Goal: Navigation & Orientation: Find specific page/section

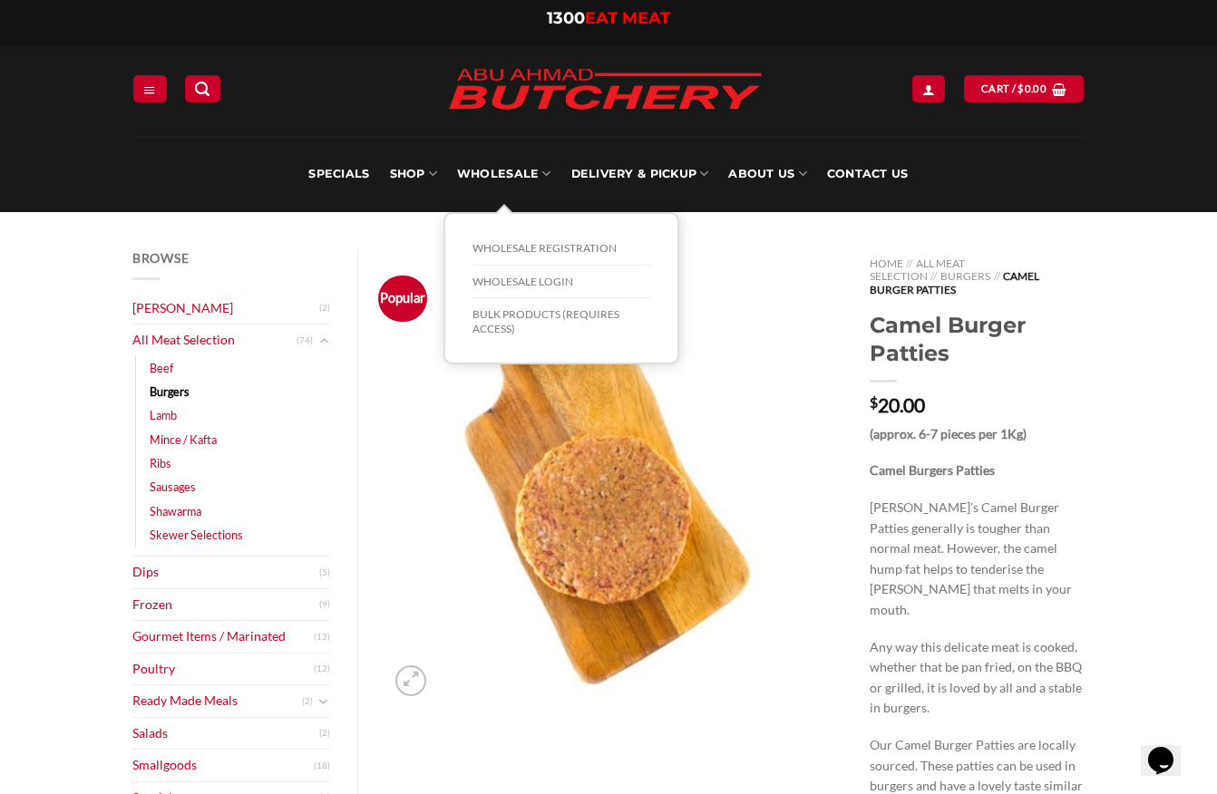
drag, startPoint x: 523, startPoint y: 321, endPoint x: 806, endPoint y: 276, distance: 286.5
click at [806, 276] on img at bounding box center [613, 476] width 457 height 457
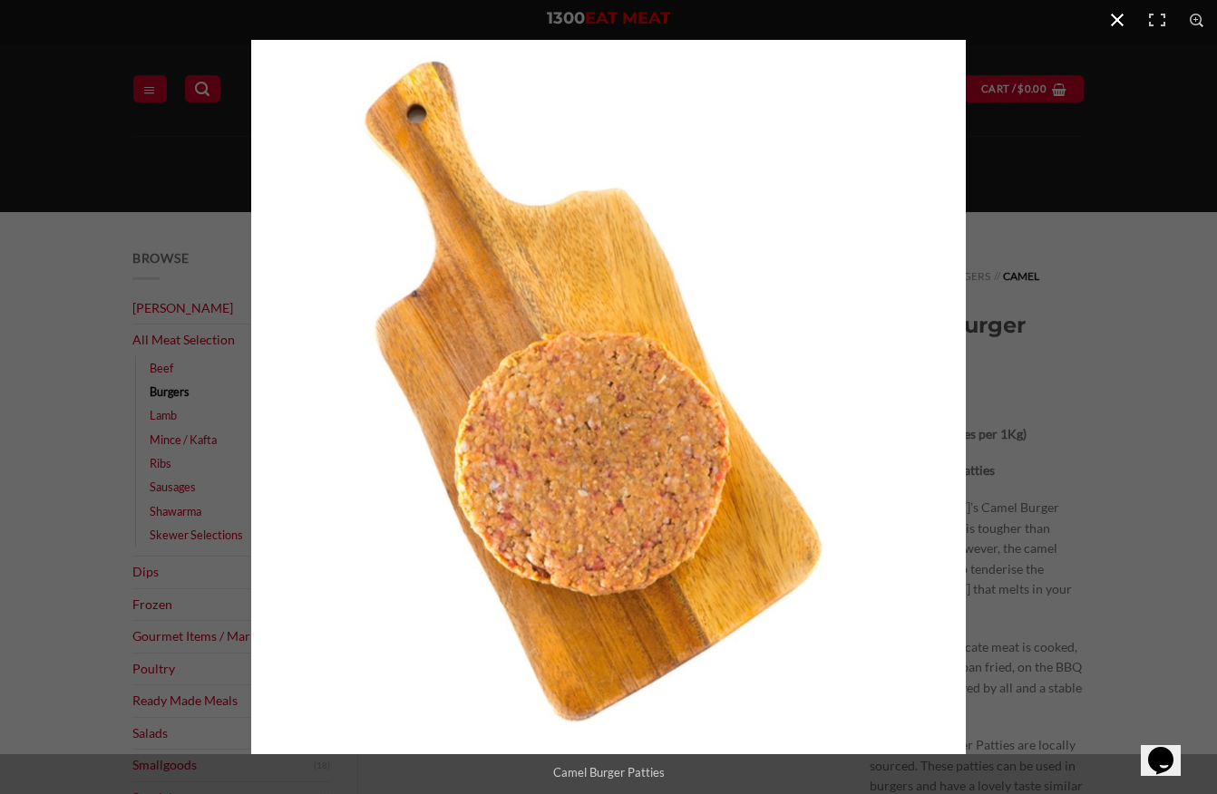
click at [1077, 284] on div at bounding box center [859, 437] width 1217 height 794
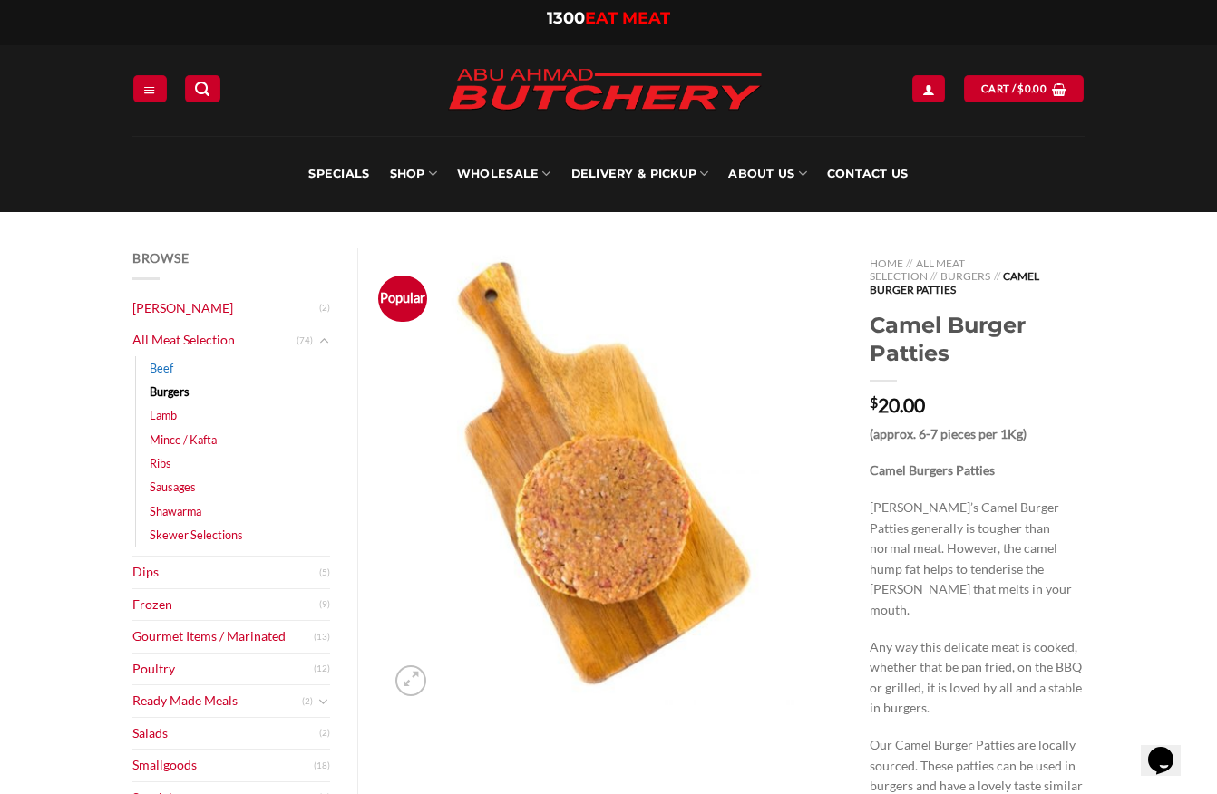
click at [160, 365] on link "Beef" at bounding box center [162, 368] width 24 height 24
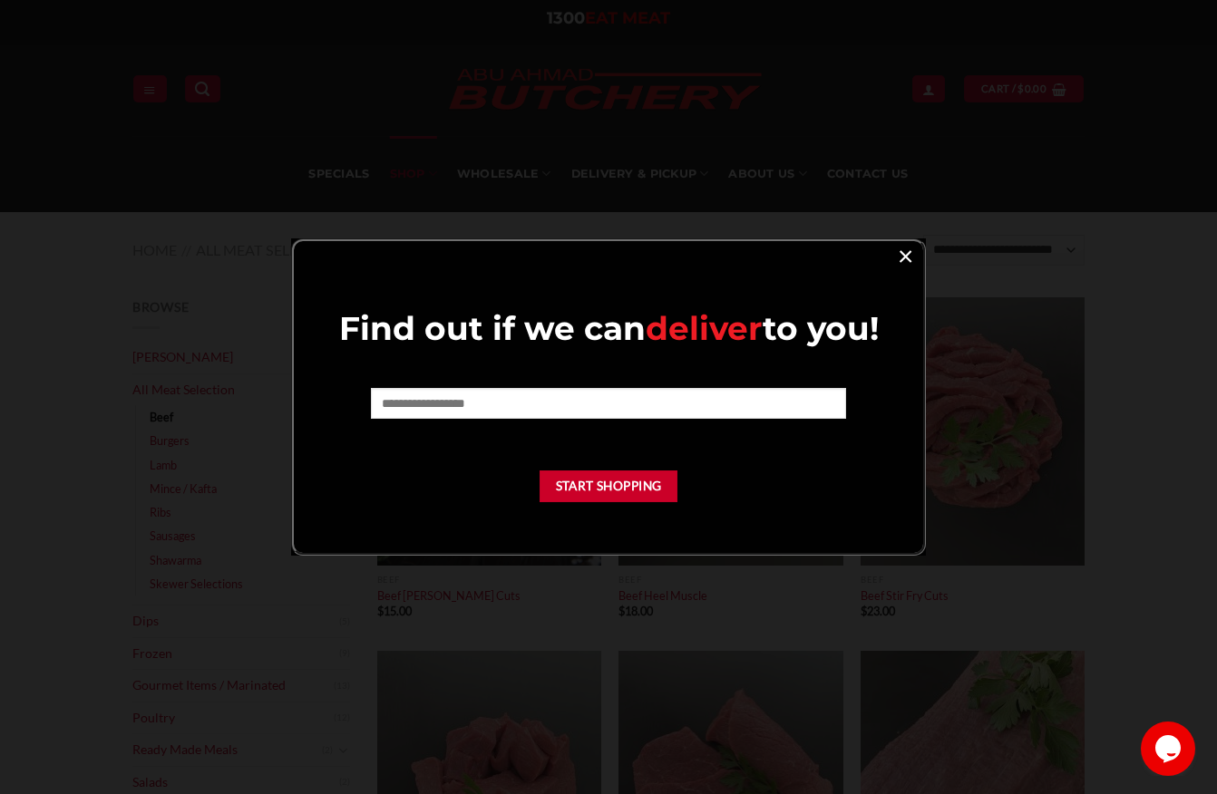
click at [910, 251] on link "×" at bounding box center [905, 255] width 26 height 24
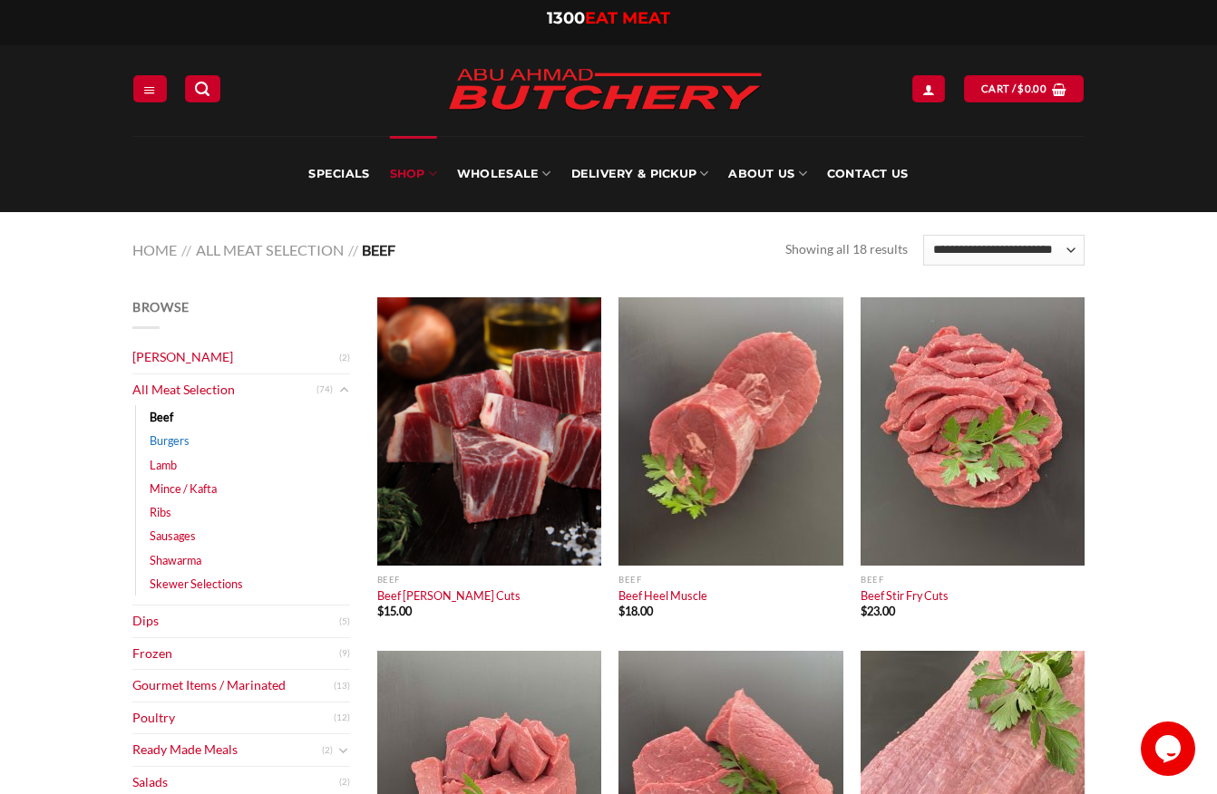
click at [171, 443] on link "Burgers" at bounding box center [170, 441] width 40 height 24
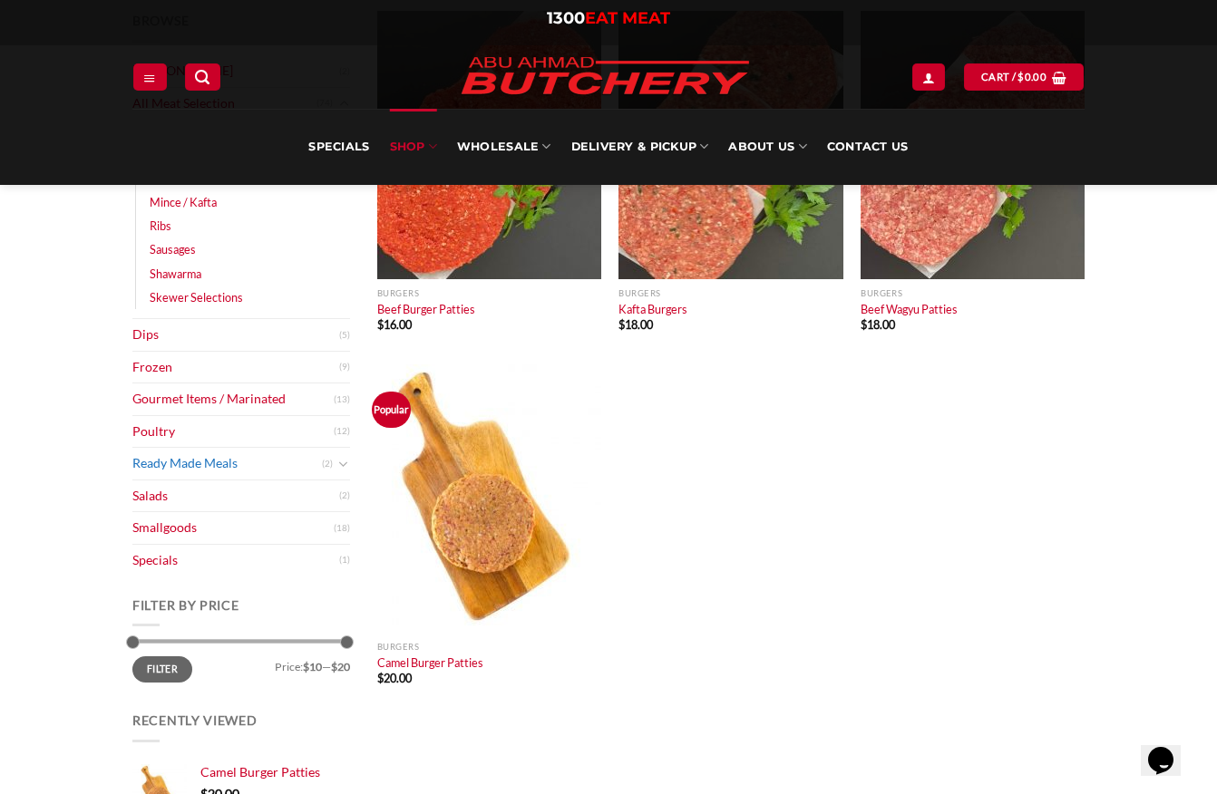
scroll to position [181, 0]
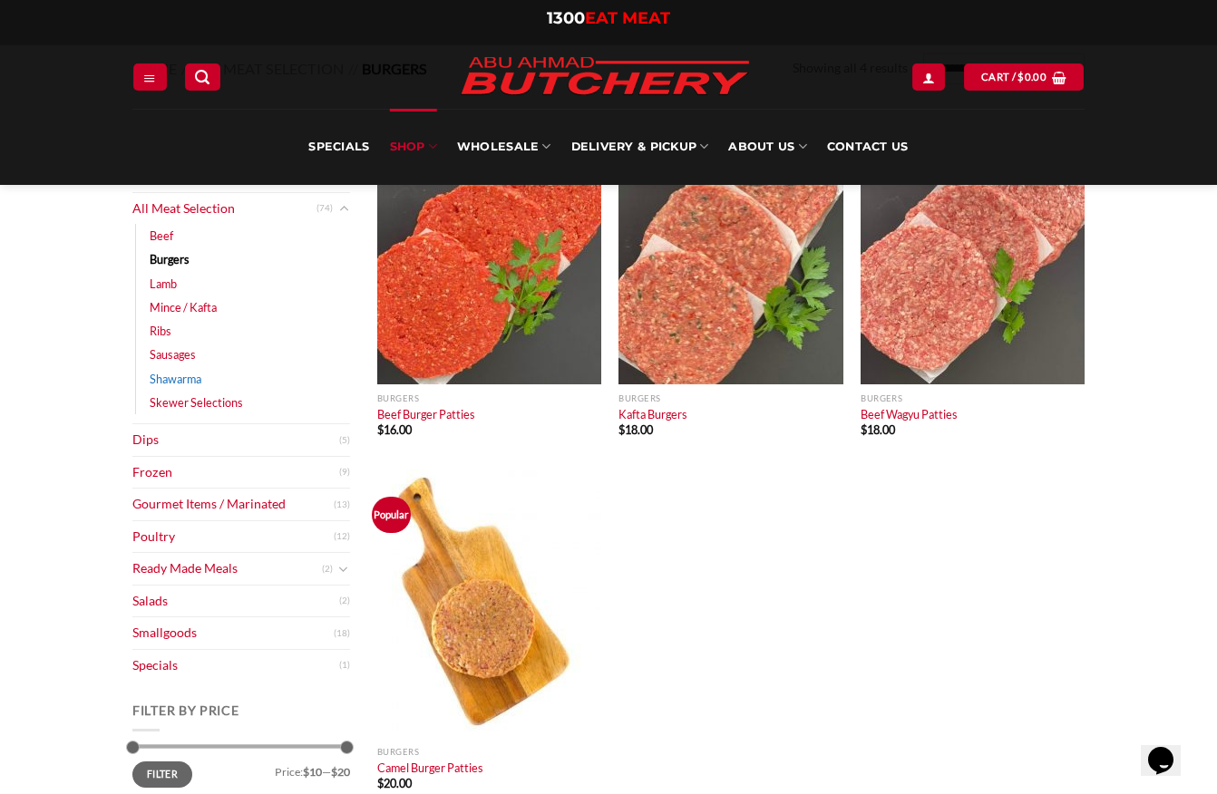
click at [186, 377] on link "Shawarma" at bounding box center [176, 379] width 52 height 24
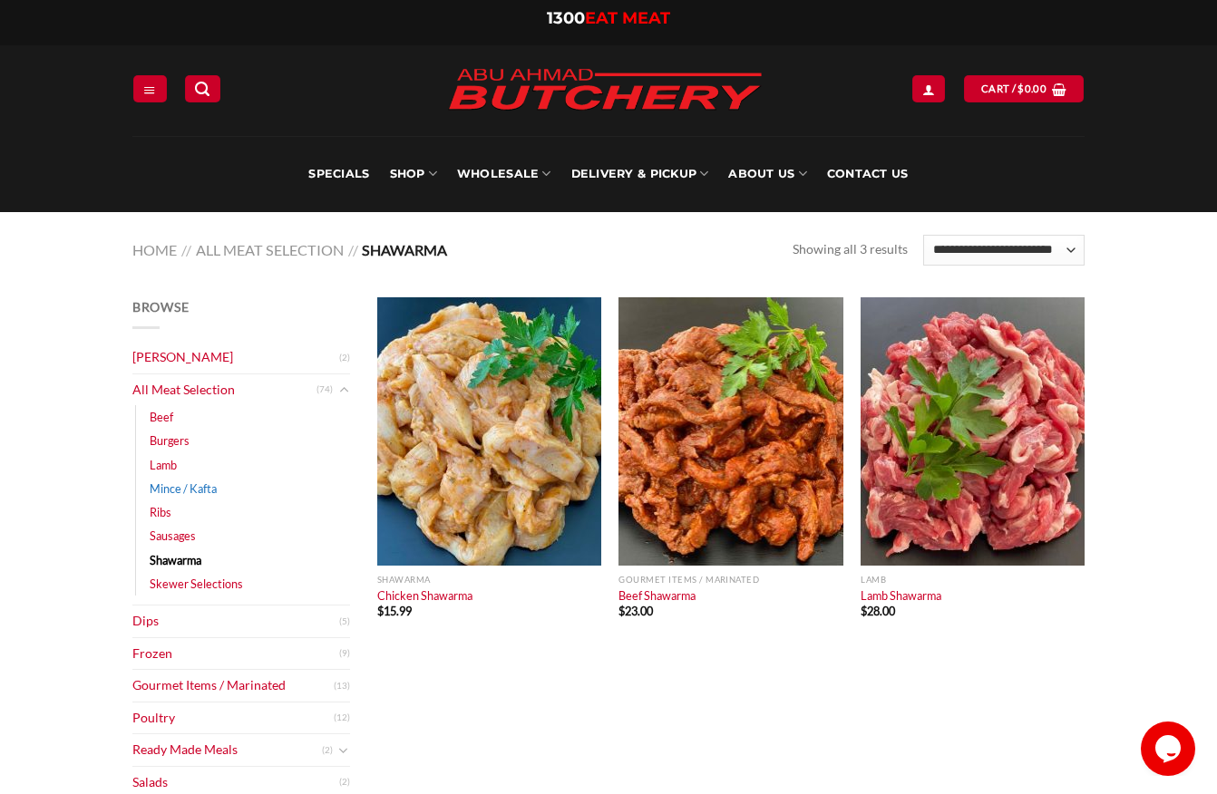
click at [164, 493] on link "Mince / Kafta" at bounding box center [183, 489] width 67 height 24
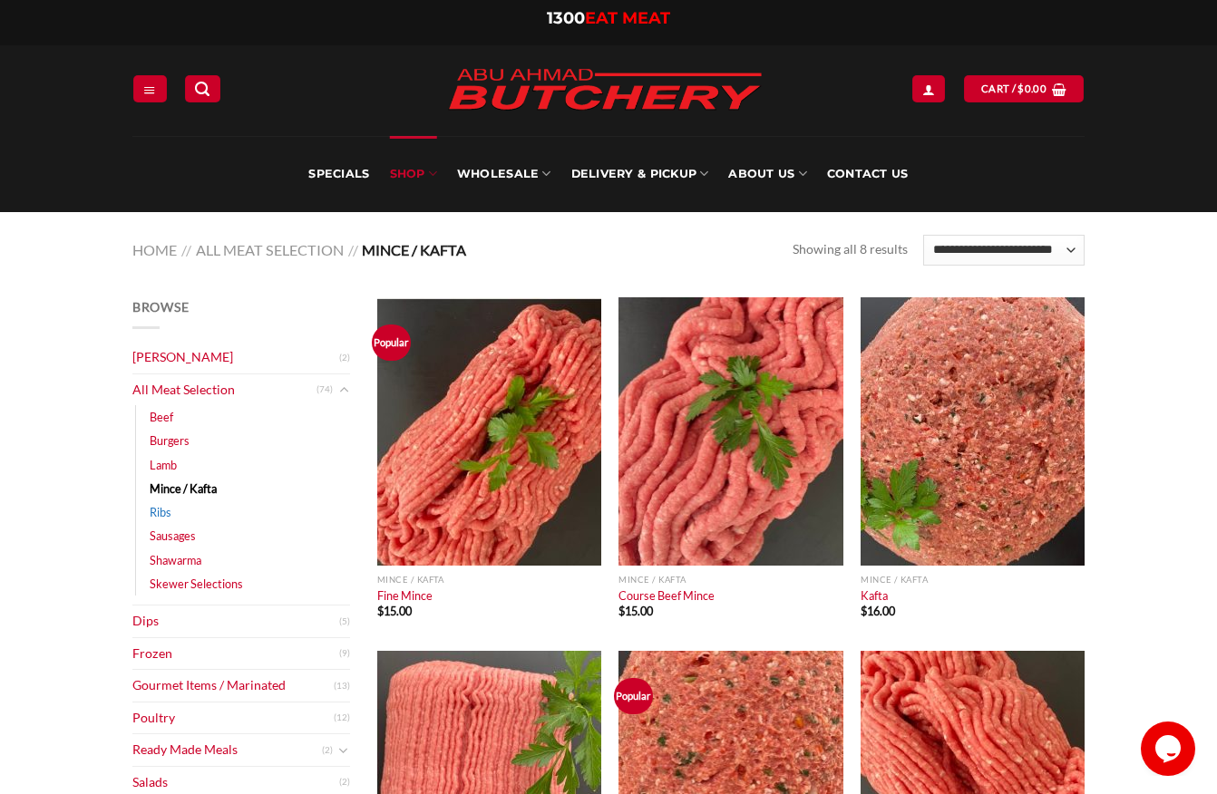
click at [161, 511] on link "Ribs" at bounding box center [161, 513] width 22 height 24
